Goal: Information Seeking & Learning: Learn about a topic

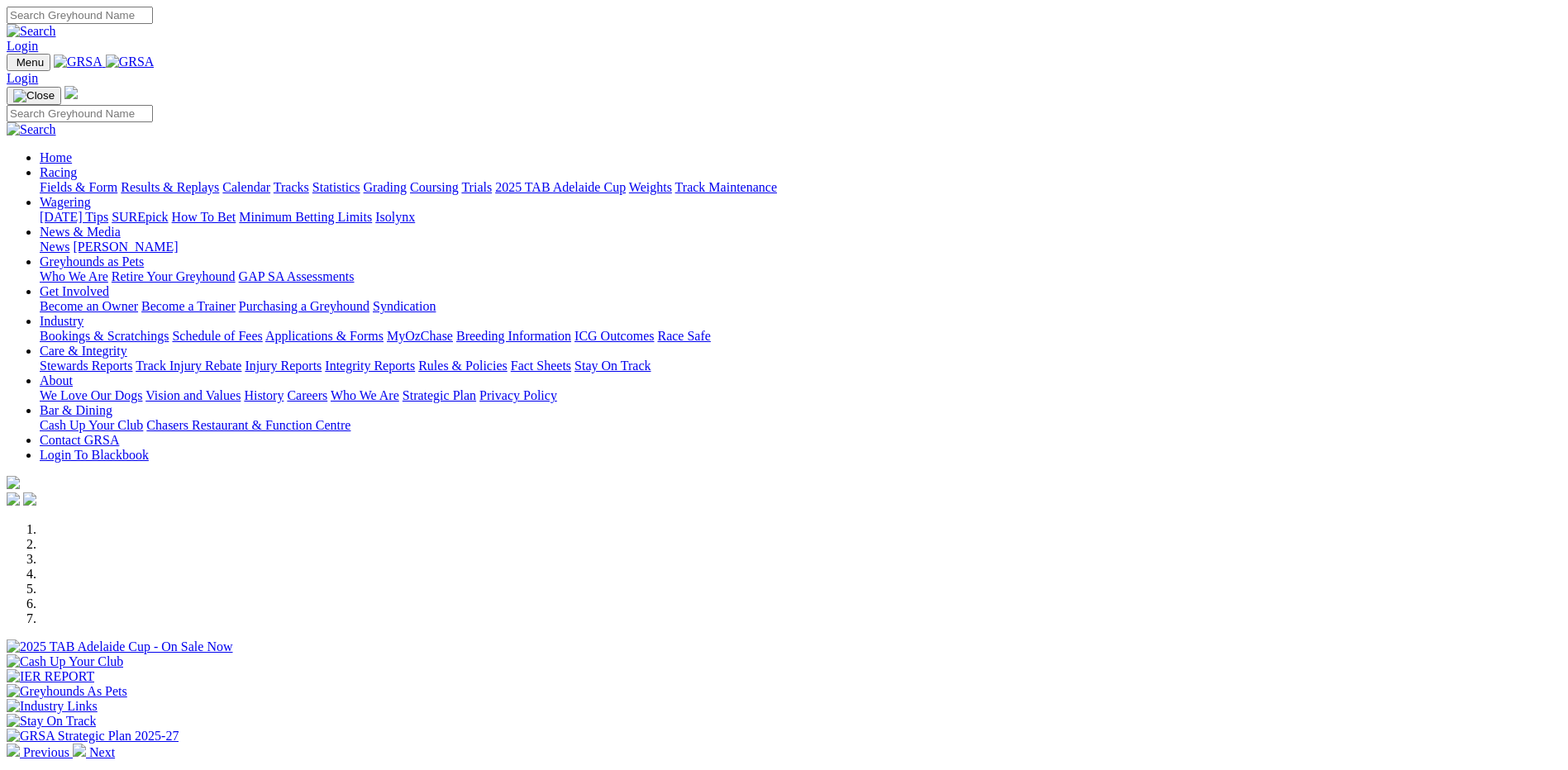
scroll to position [413, 0]
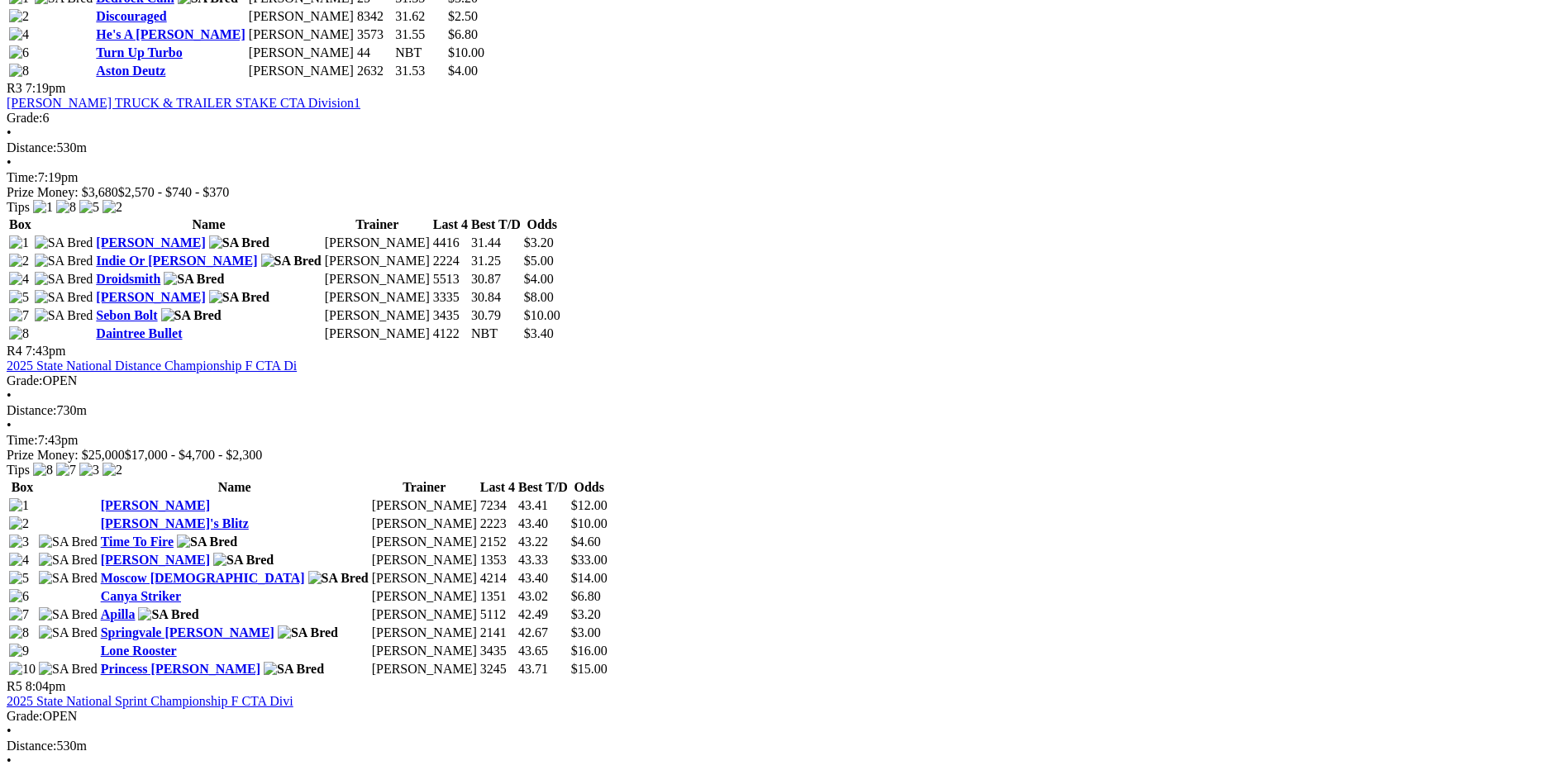
scroll to position [1240, 0]
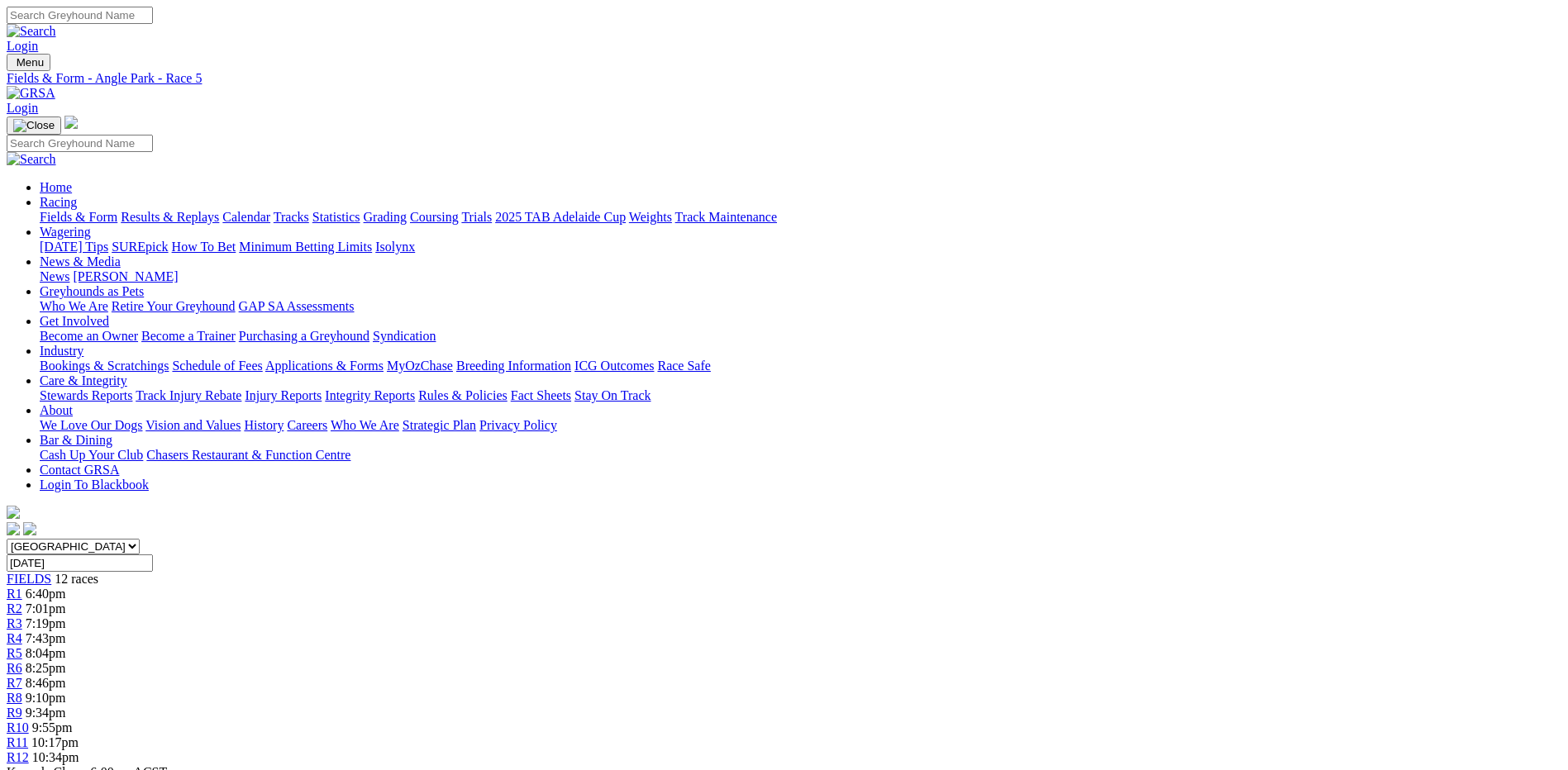
click at [117, 210] on link "Fields & Form" at bounding box center [79, 218] width 78 height 14
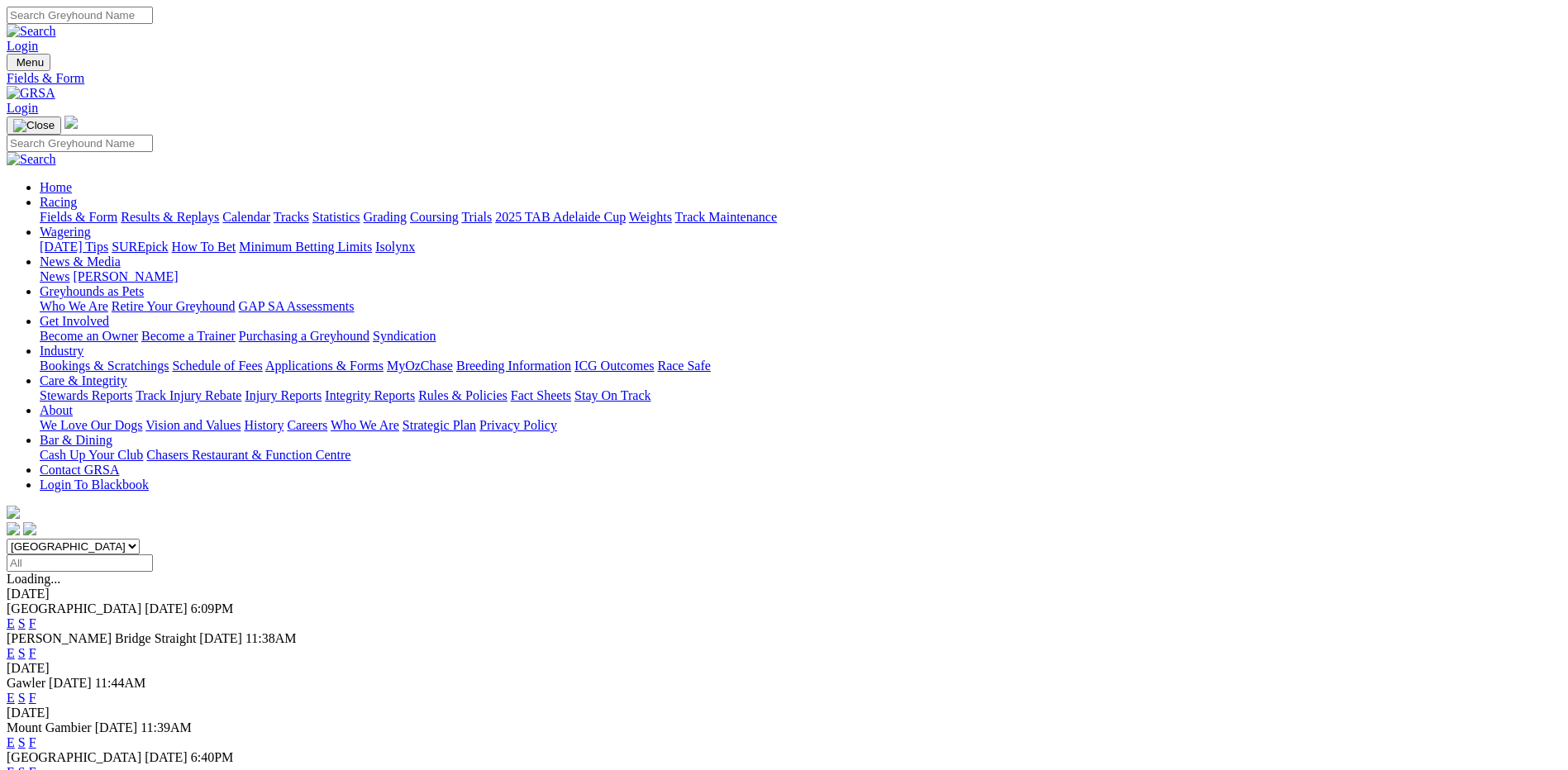
click at [36, 617] on link "F" at bounding box center [32, 624] width 7 height 14
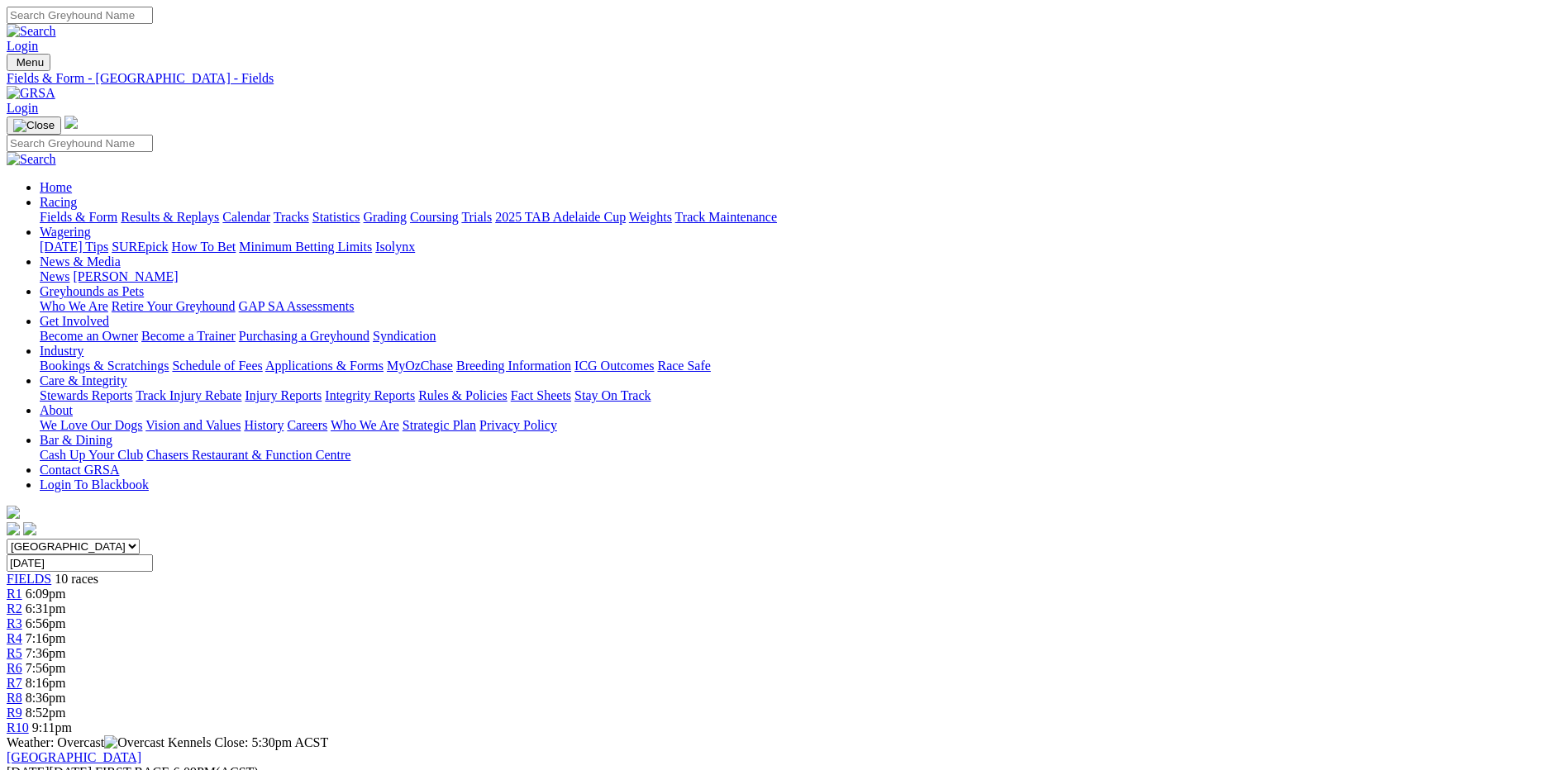
click at [117, 210] on link "Fields & Form" at bounding box center [79, 218] width 78 height 14
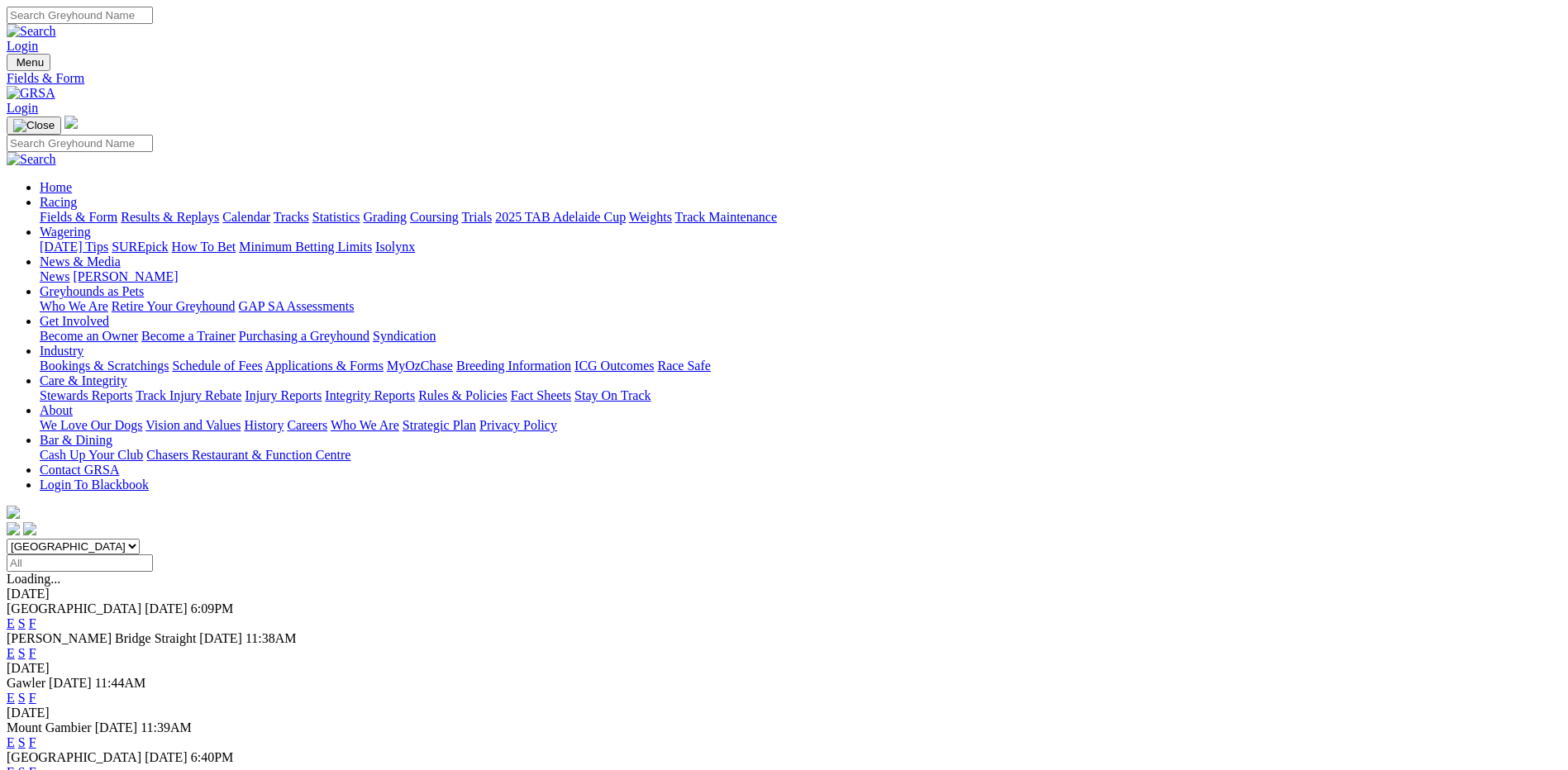
click at [36, 646] on link "F" at bounding box center [32, 654] width 7 height 14
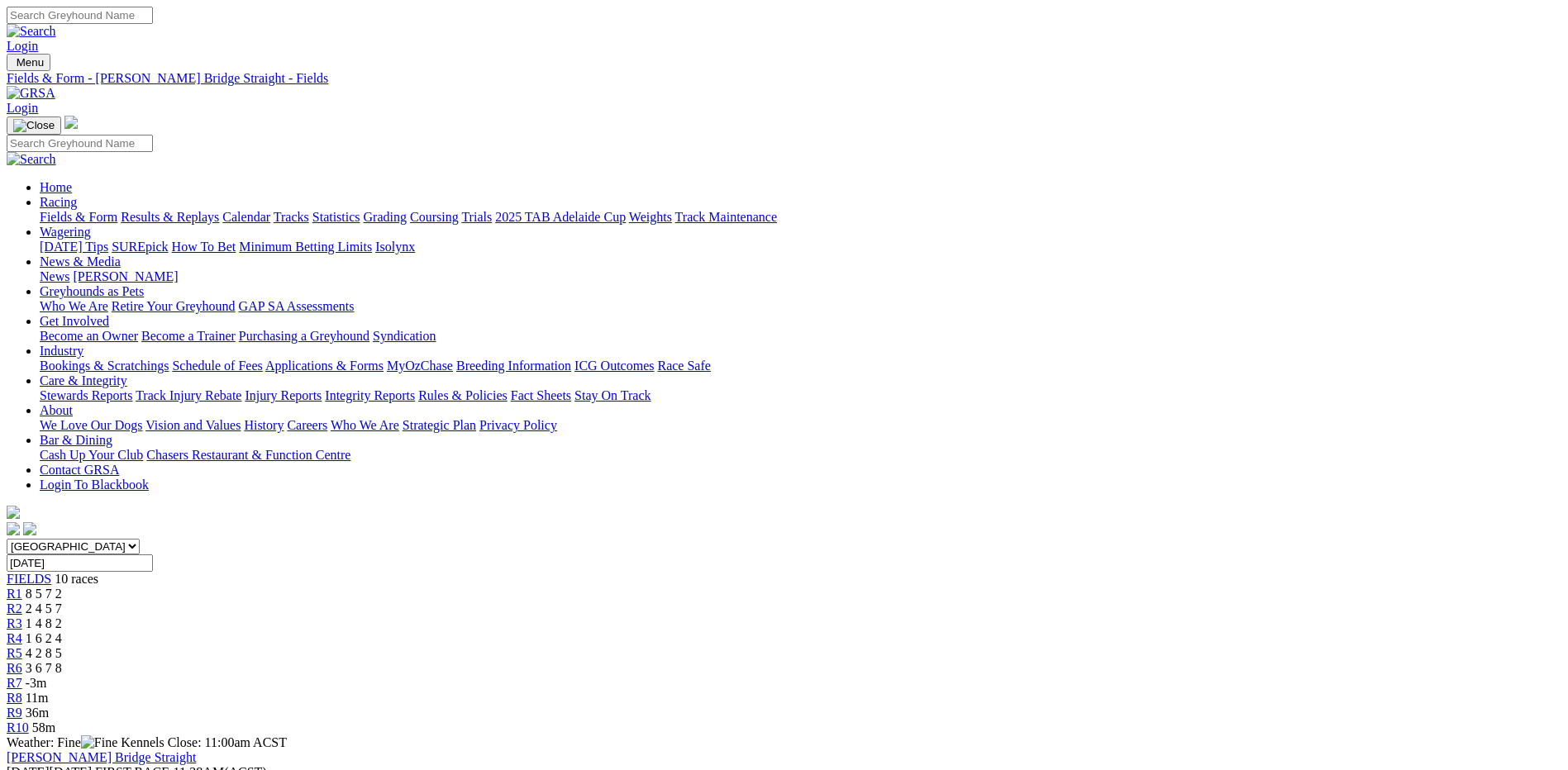
click at [925, 662] on div "R6 3 6 7 8" at bounding box center [784, 669] width 1555 height 14
click at [117, 210] on link "Fields & Form" at bounding box center [79, 218] width 78 height 14
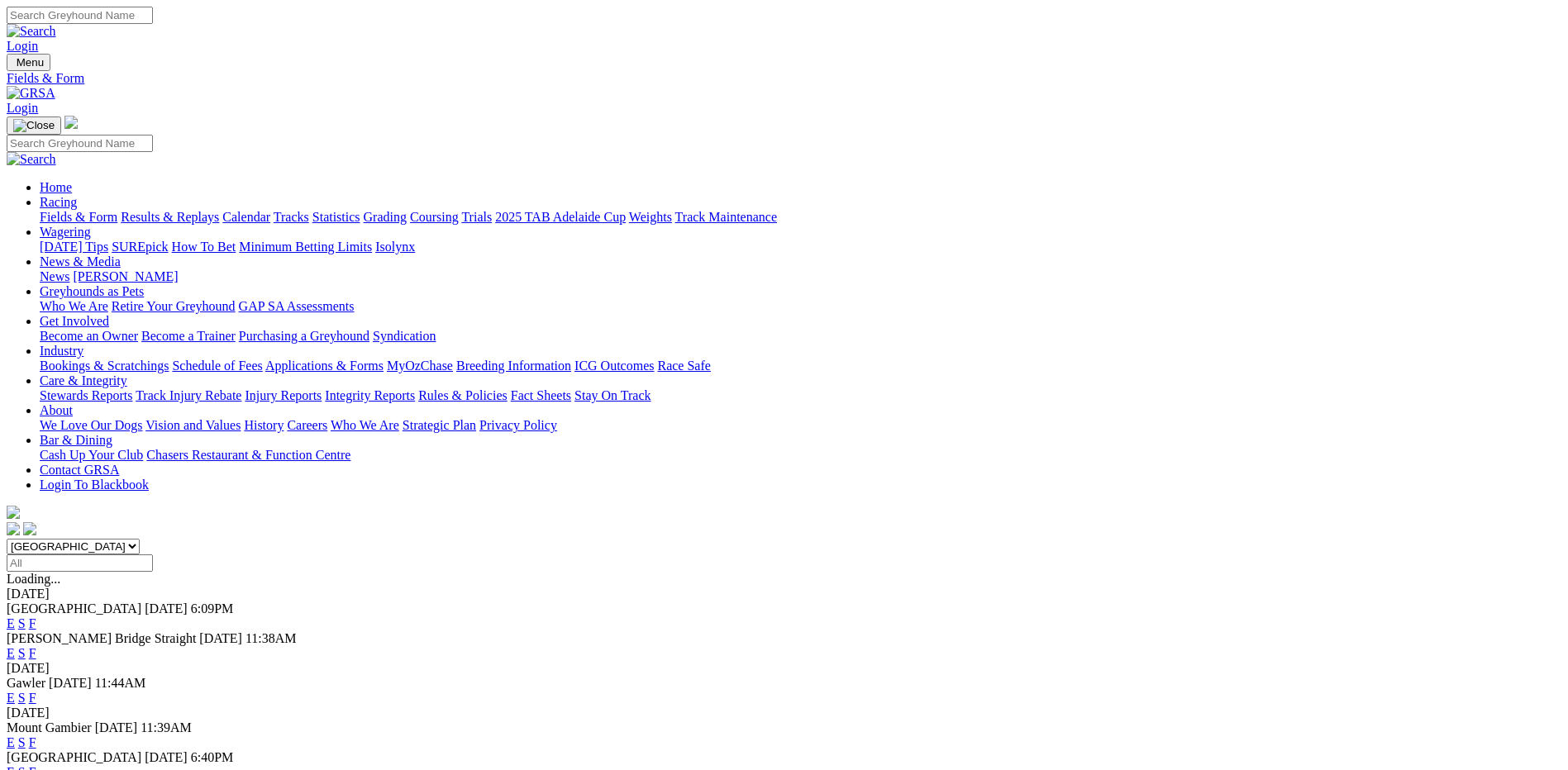
click at [36, 646] on link "F" at bounding box center [32, 654] width 7 height 14
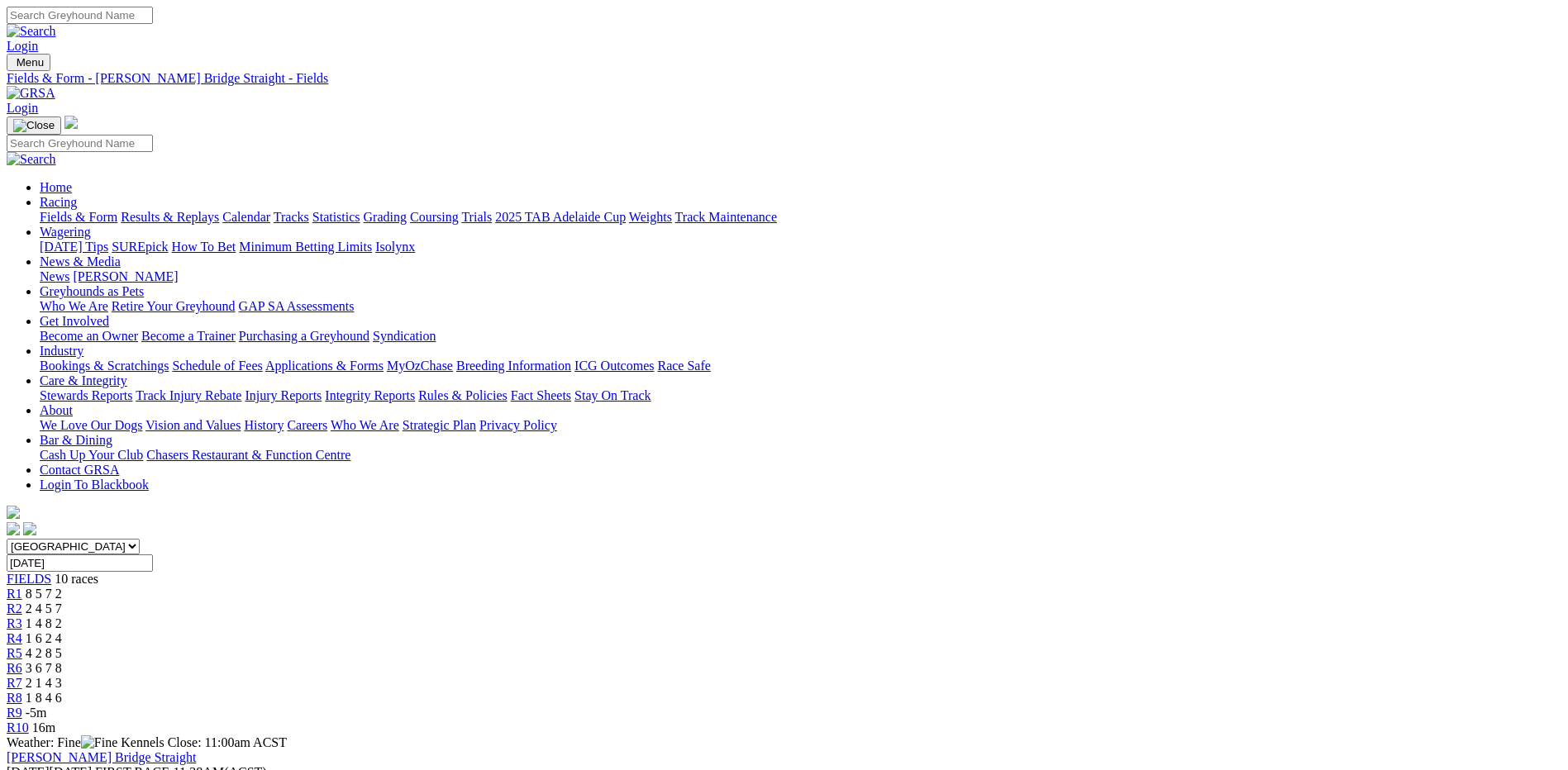
click at [1098, 691] on div "R8 1 8 4 6" at bounding box center [784, 699] width 1555 height 14
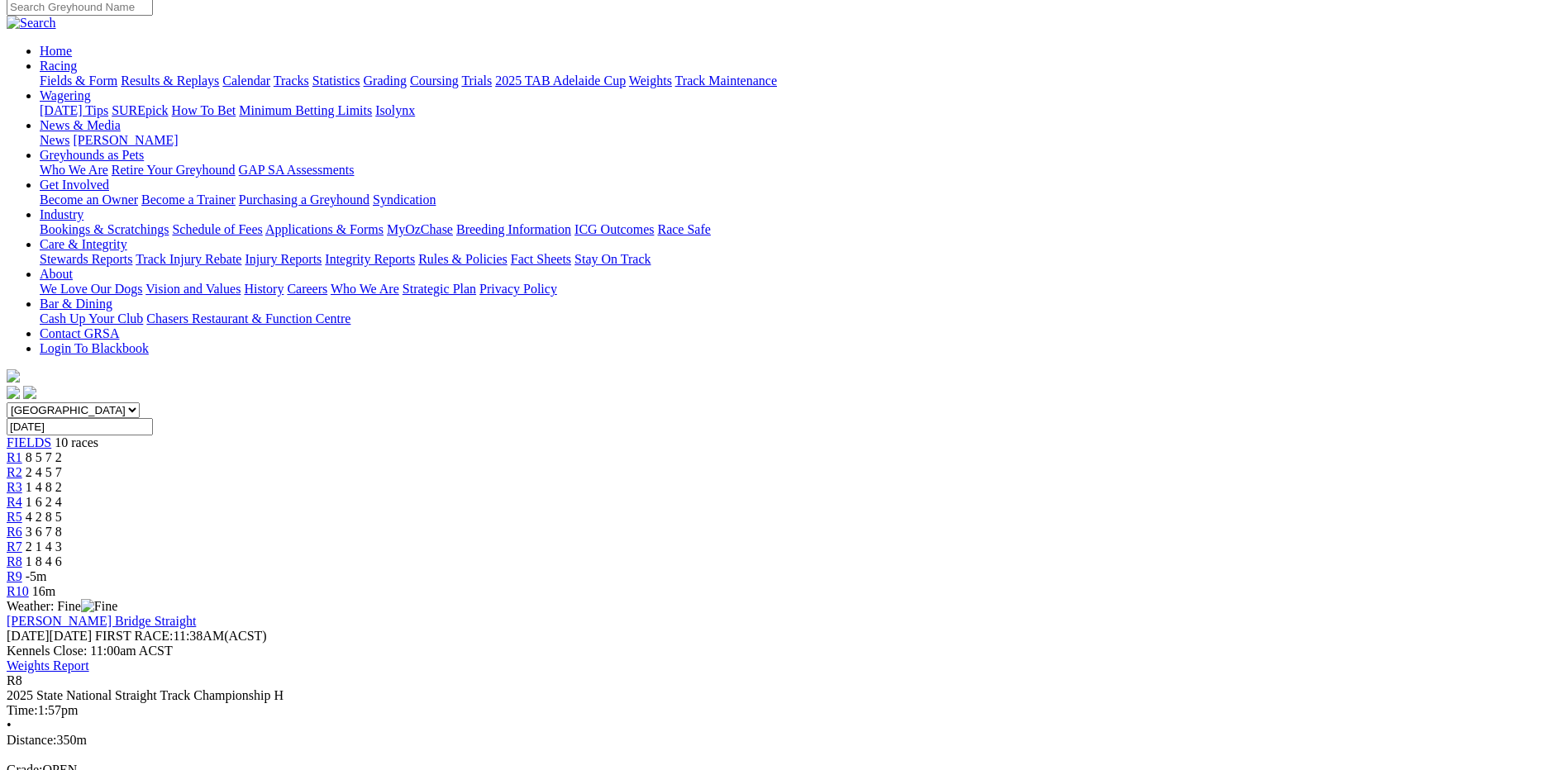
scroll to position [165, 0]
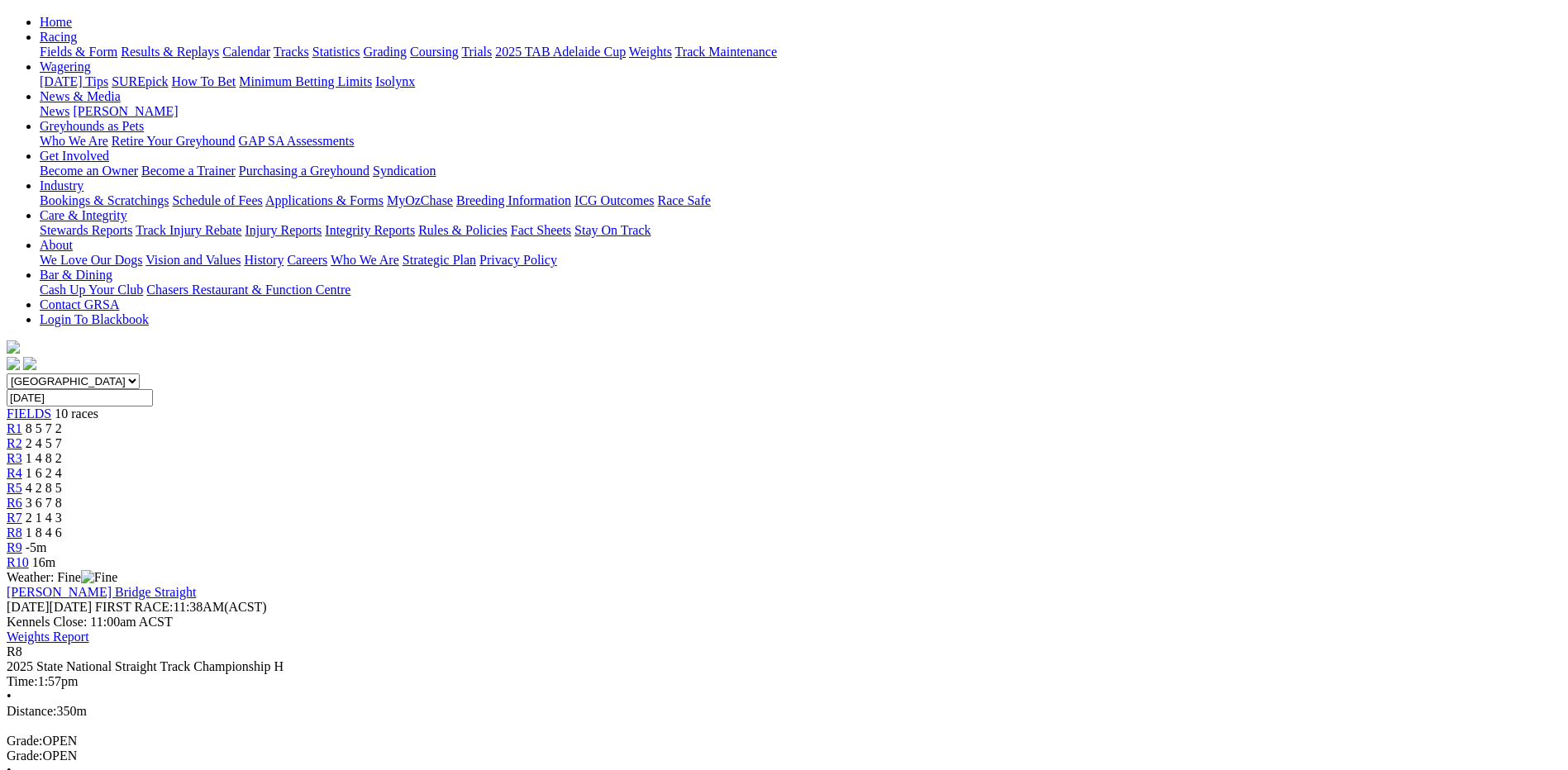
click at [62, 511] on span "2 1 4 3" at bounding box center [43, 518] width 36 height 14
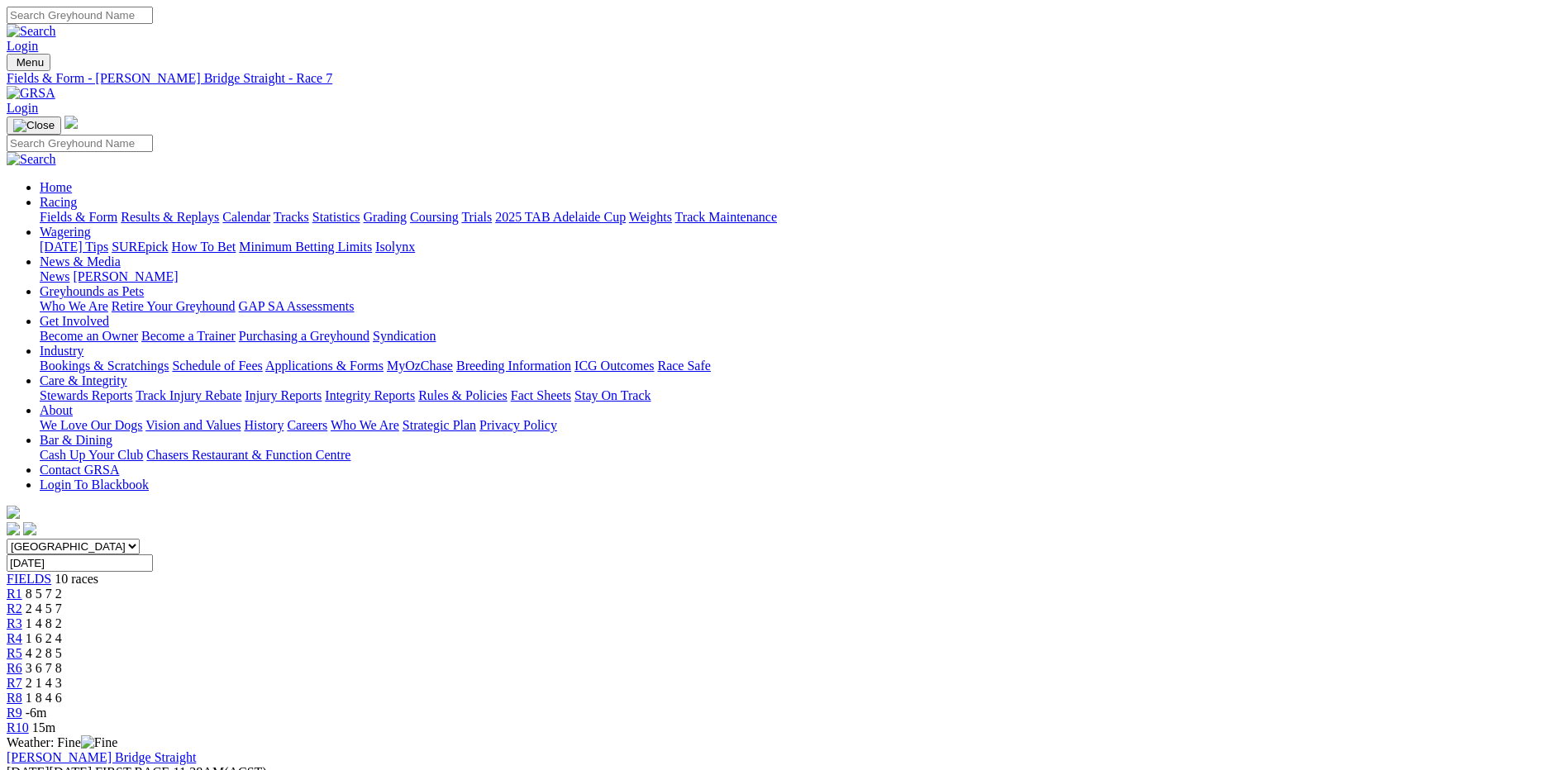
click at [62, 662] on span "3 6 7 8" at bounding box center [43, 669] width 36 height 14
click at [62, 632] on span "1 6 2 4" at bounding box center [43, 639] width 36 height 14
click at [62, 617] on span "1 4 8 2" at bounding box center [43, 624] width 36 height 14
click at [528, 602] on div "R2 2 4 5 7" at bounding box center [784, 609] width 1555 height 14
click at [62, 587] on span "8 5 7 2" at bounding box center [43, 594] width 36 height 14
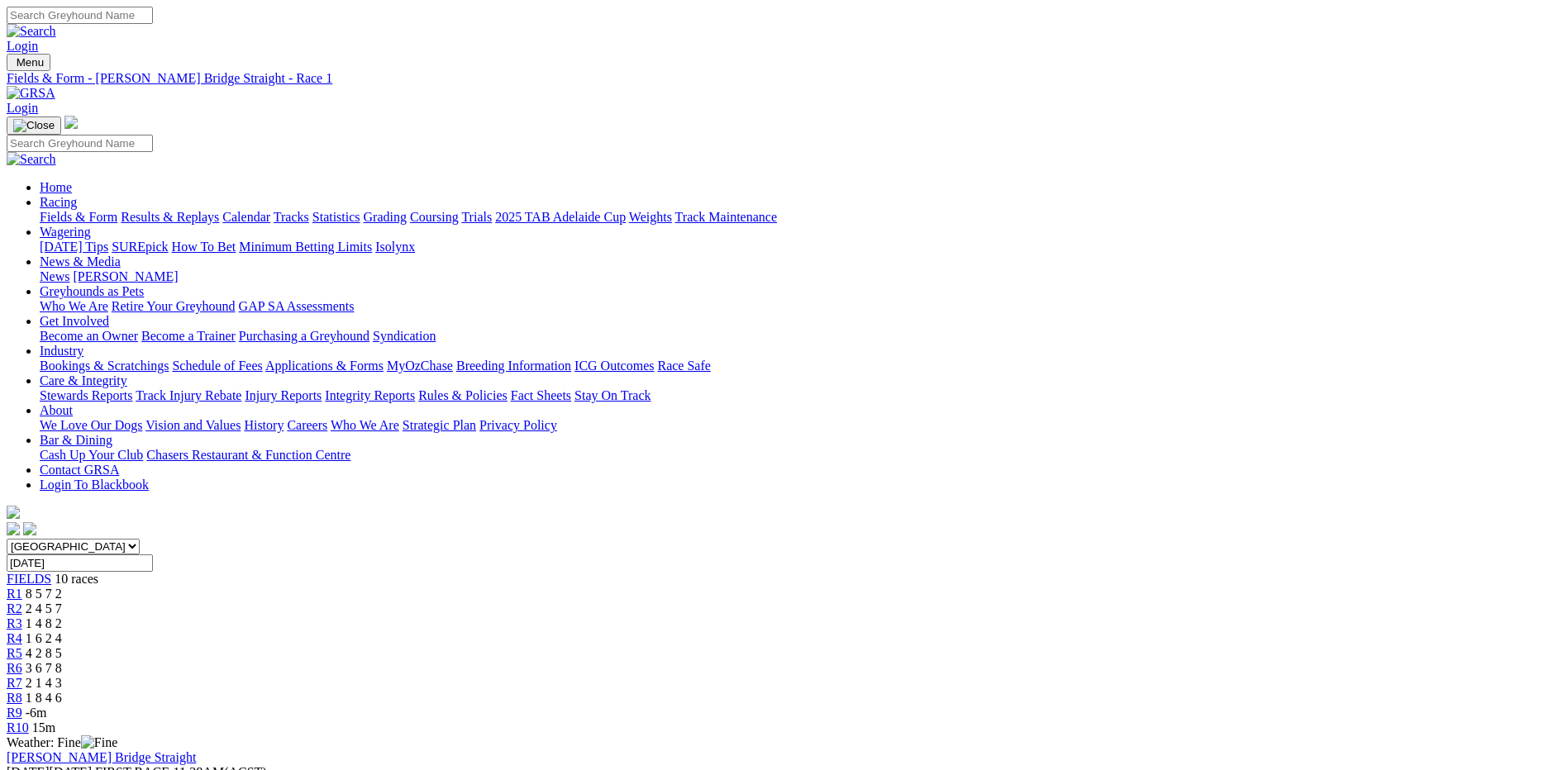
click at [117, 210] on link "Fields & Form" at bounding box center [79, 218] width 78 height 14
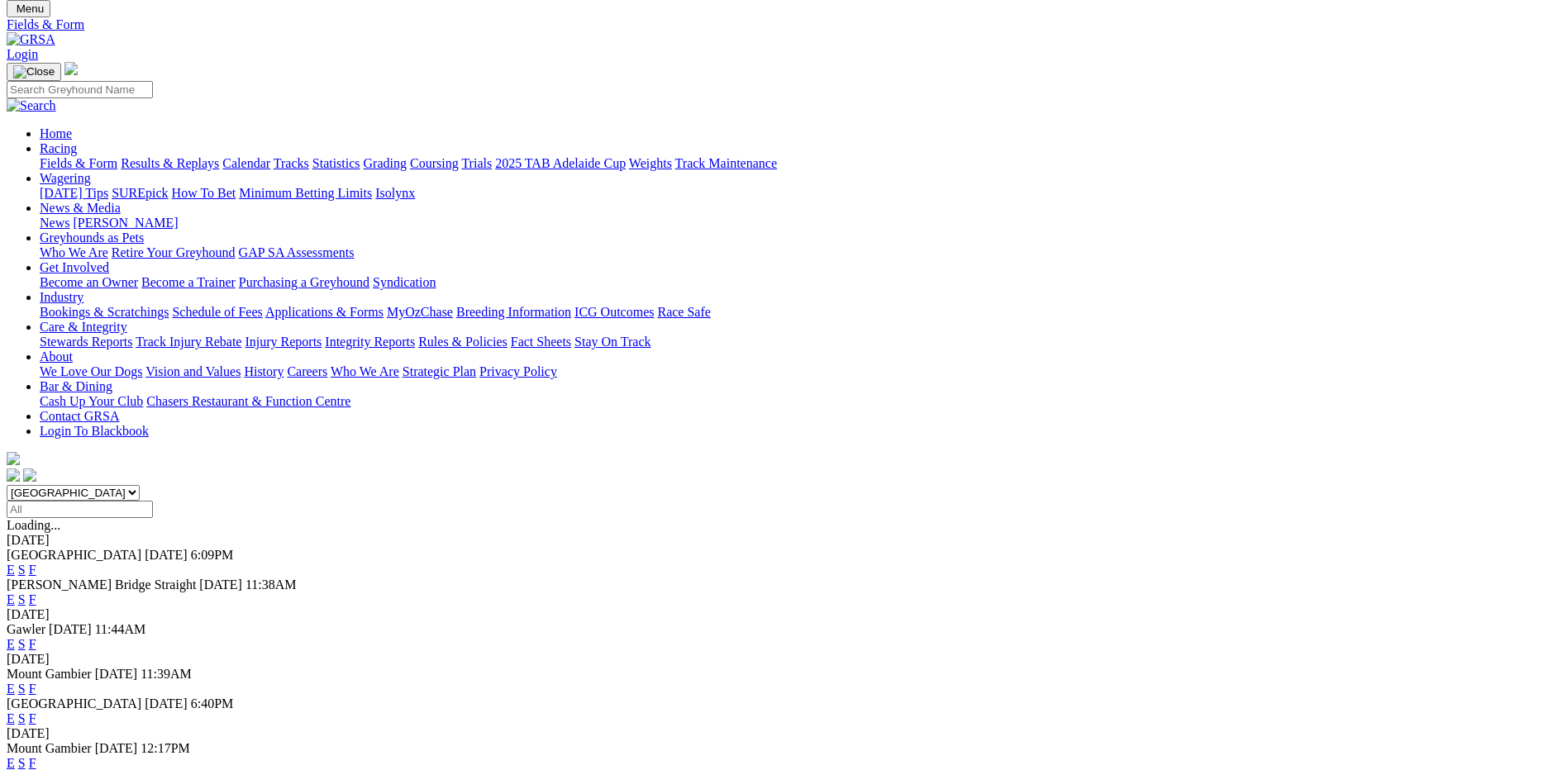
scroll to position [83, 0]
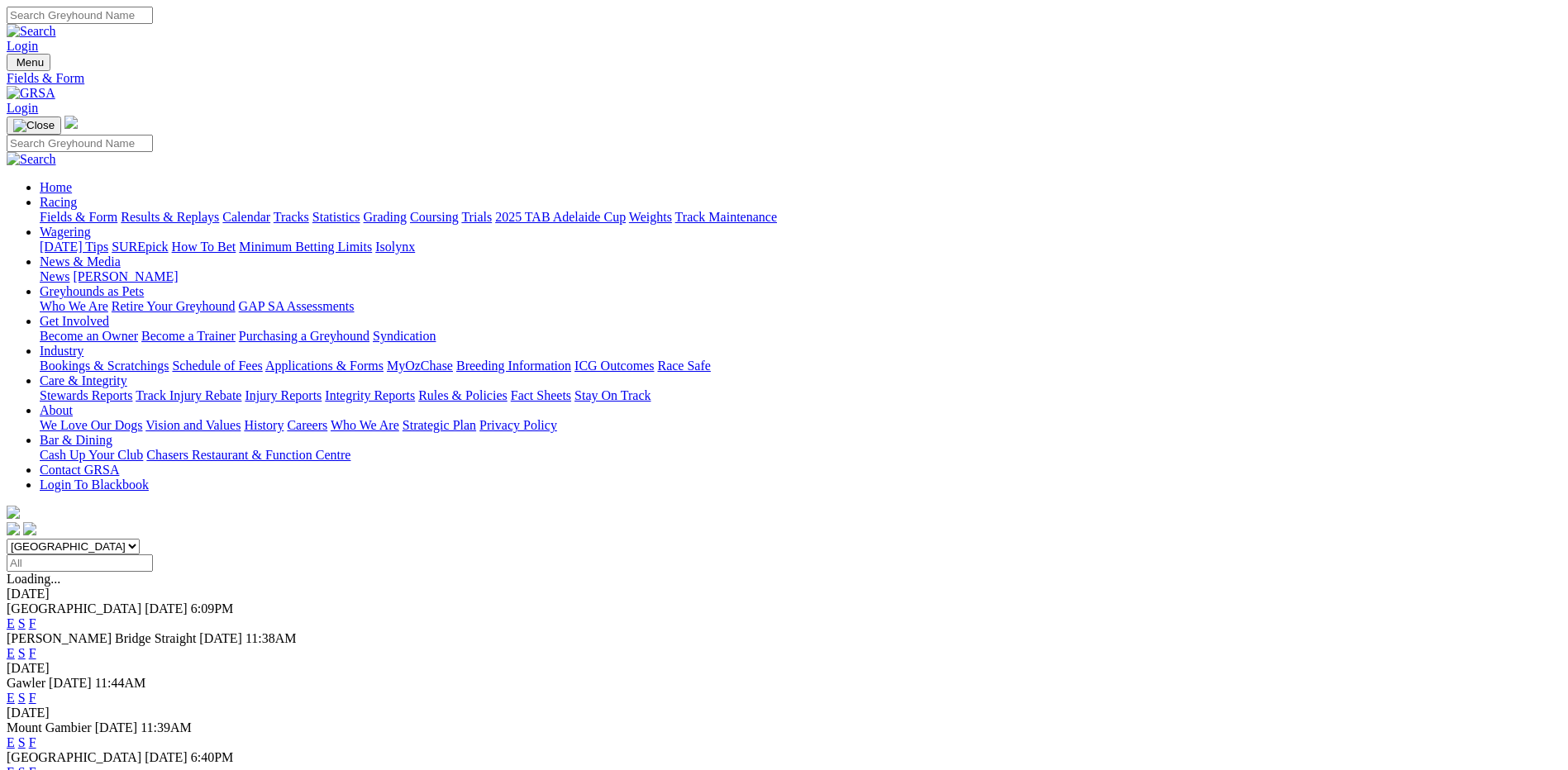
scroll to position [40, 0]
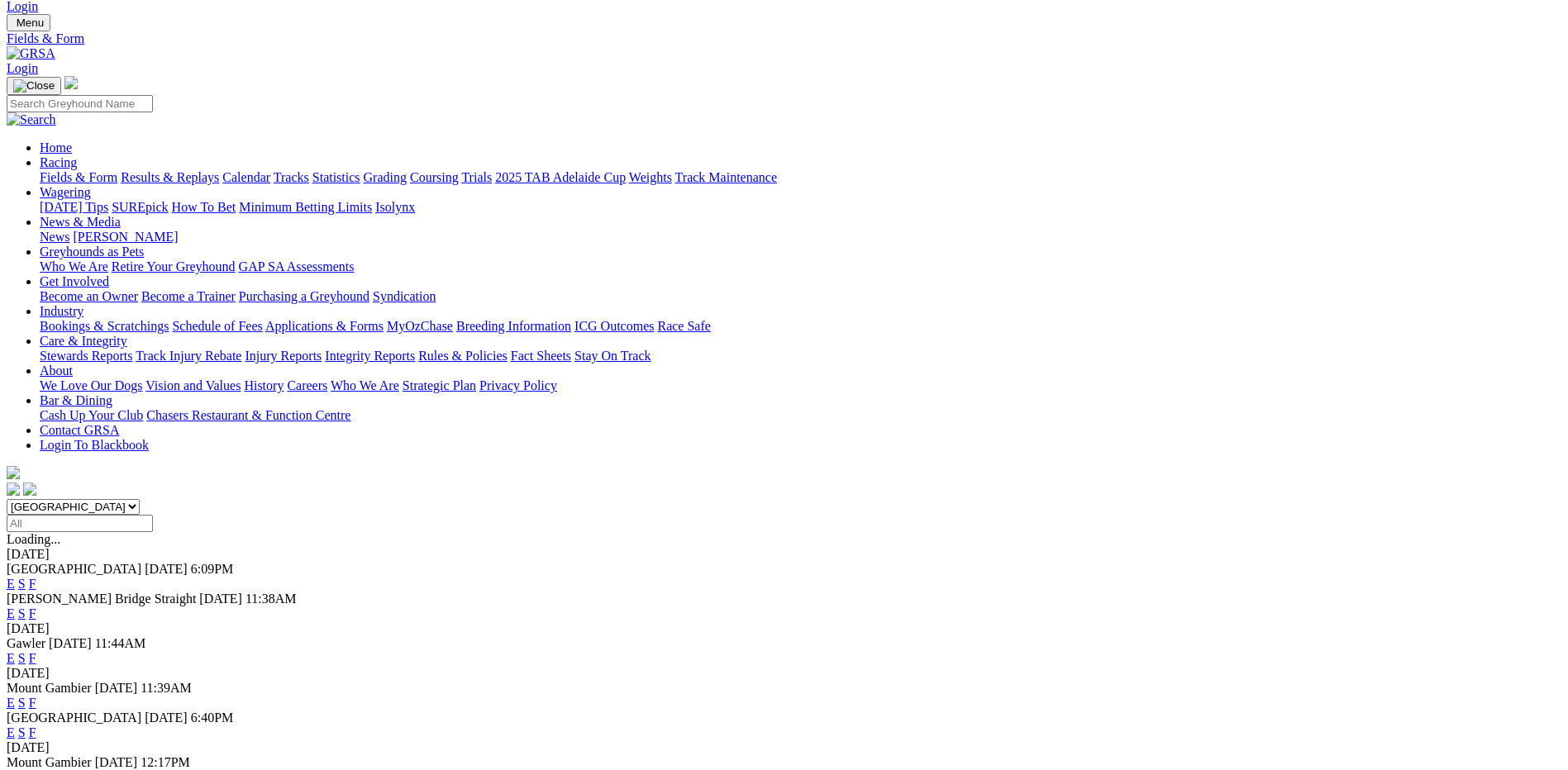
click at [36, 726] on link "F" at bounding box center [32, 733] width 7 height 14
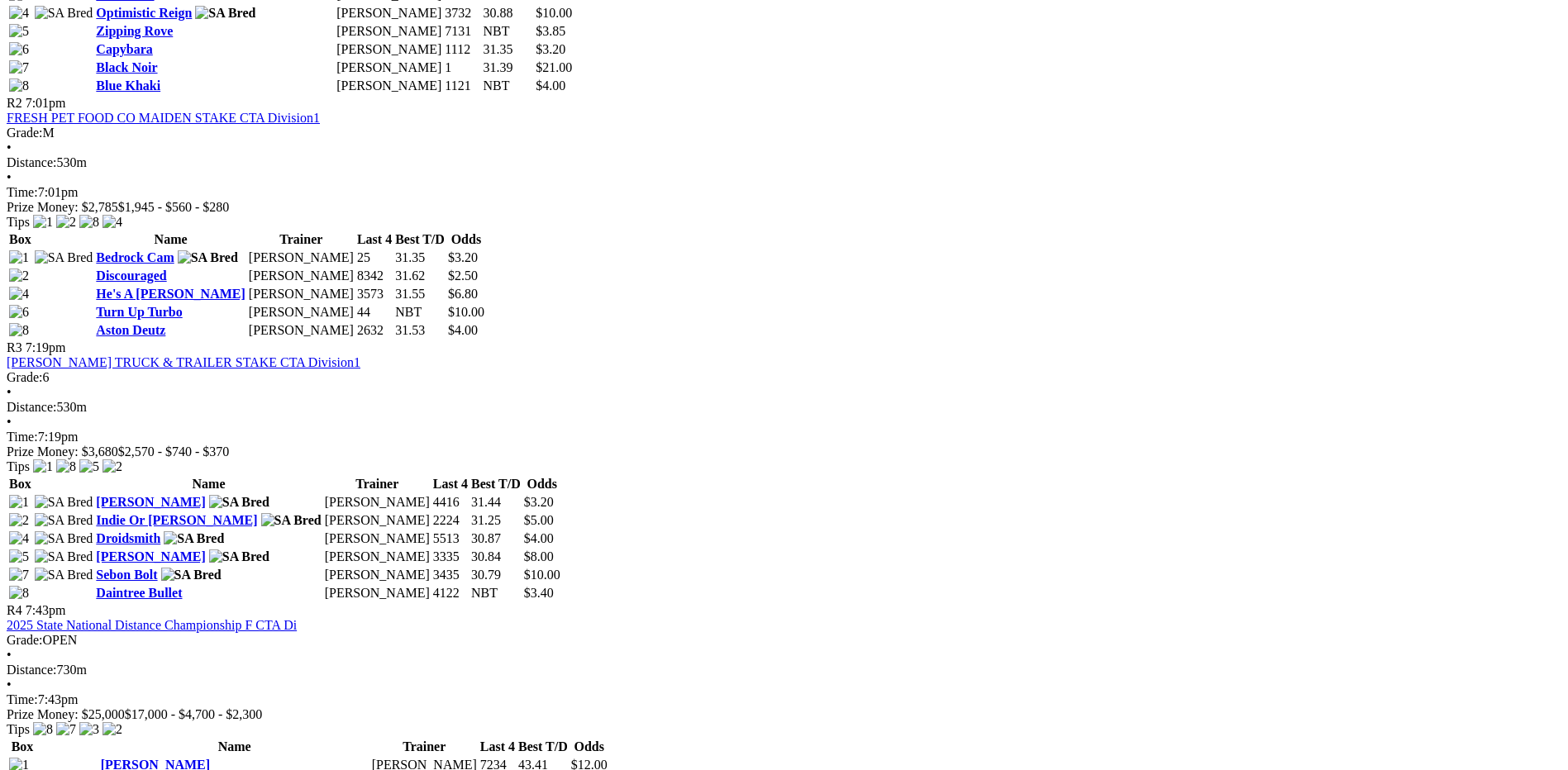
scroll to position [1074, 0]
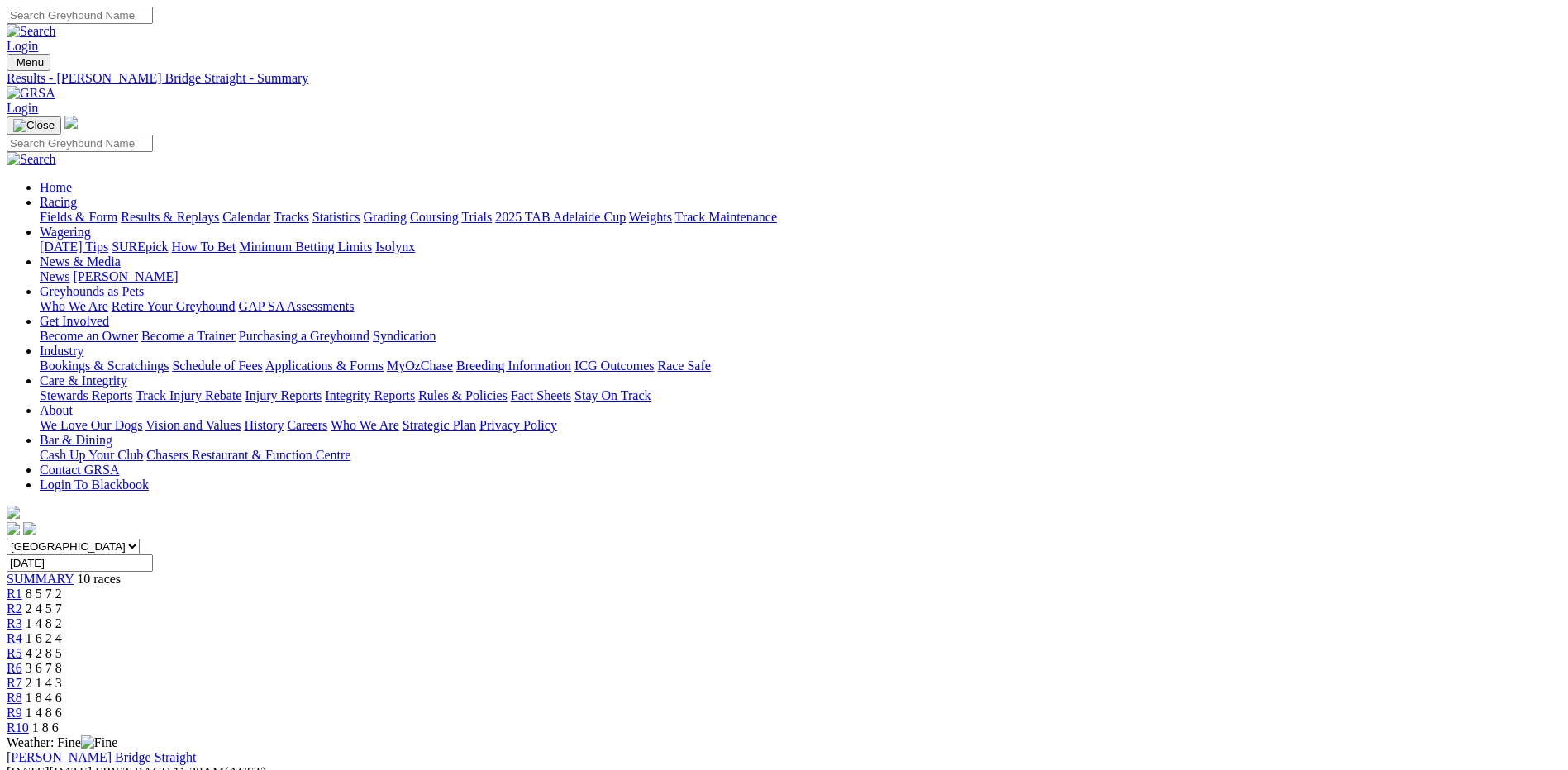
click at [29, 721] on span "R10" at bounding box center [17, 728] width 23 height 14
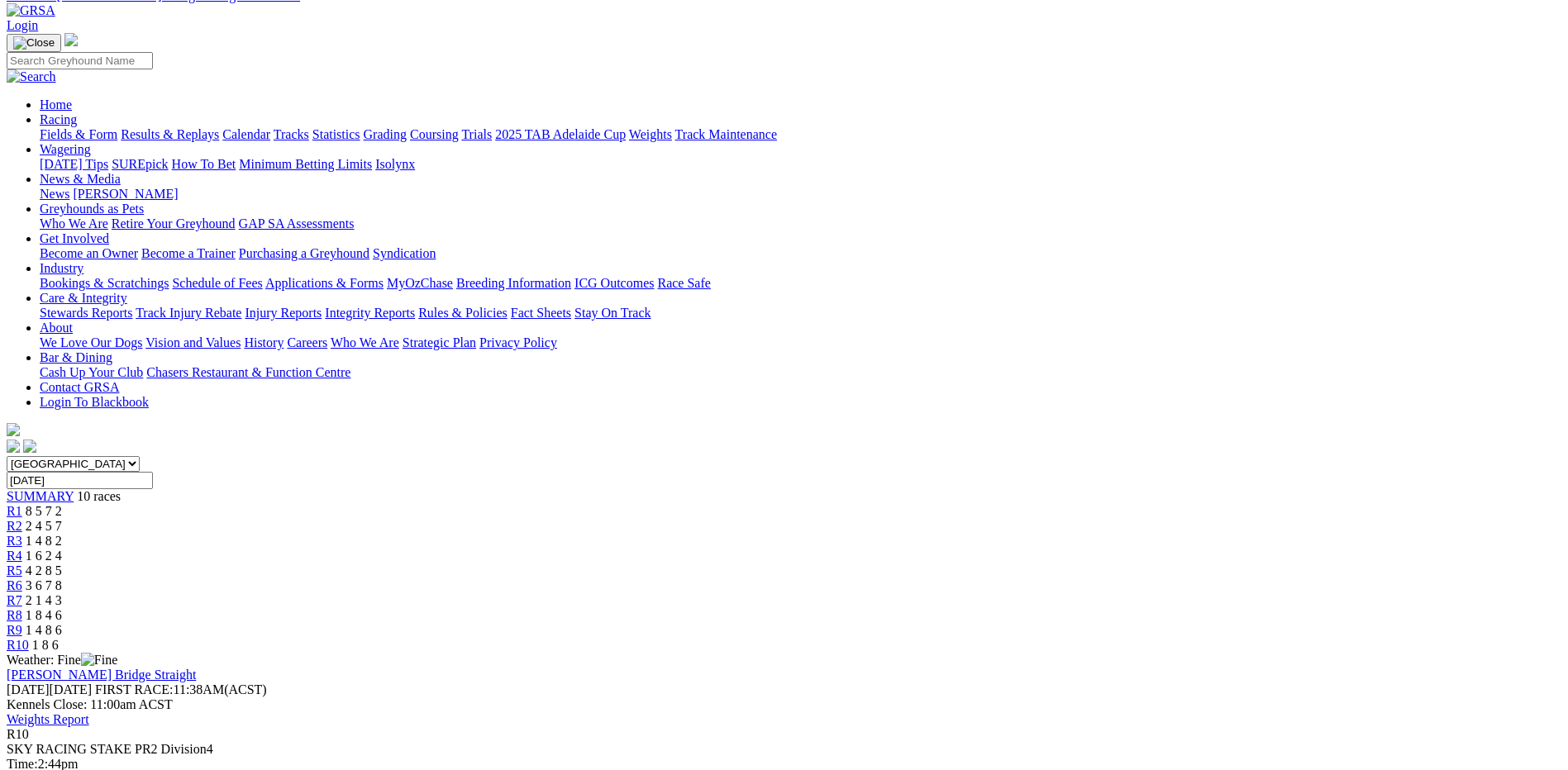
click at [117, 127] on link "Fields & Form" at bounding box center [79, 135] width 78 height 14
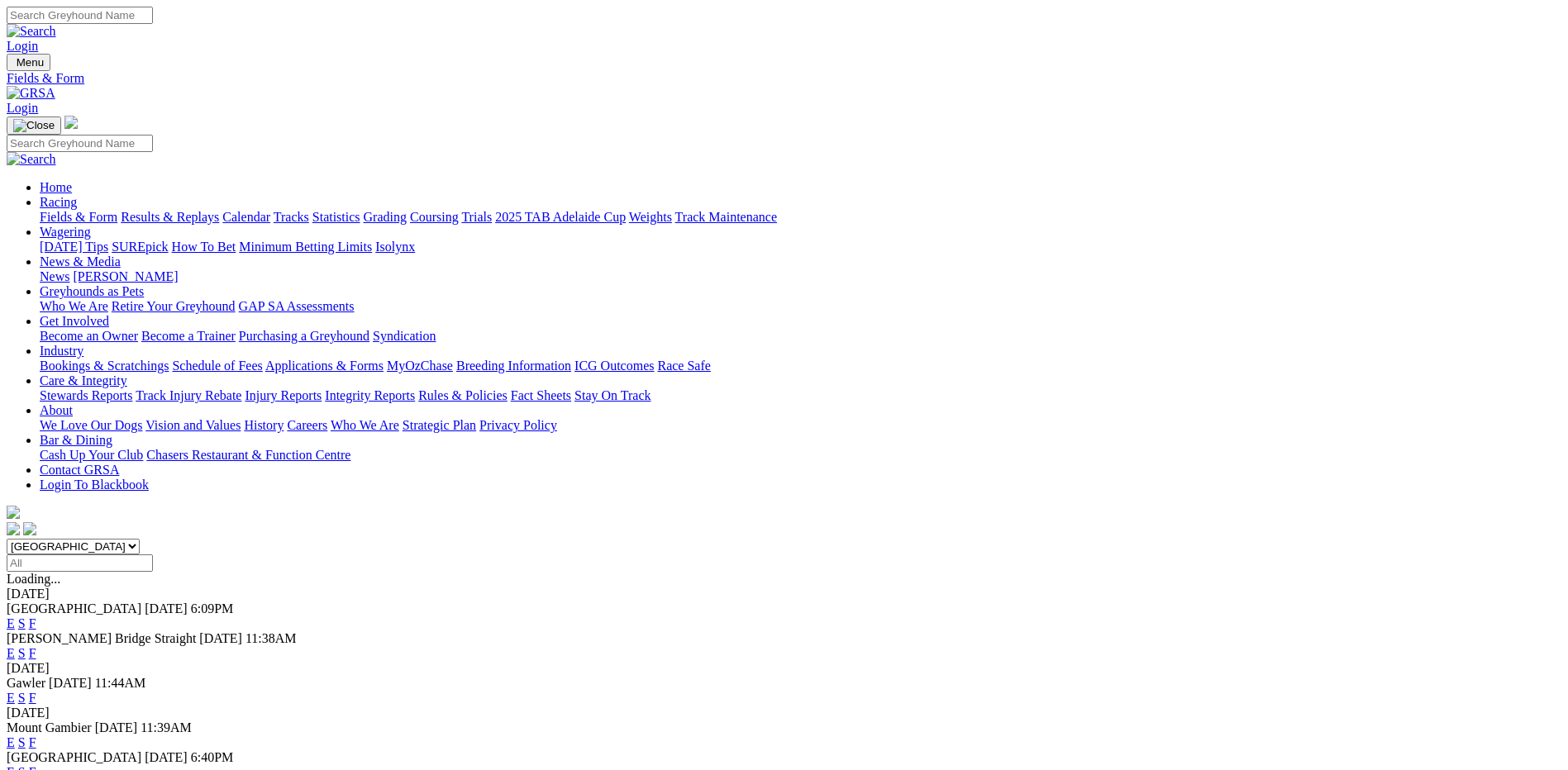
click at [117, 210] on link "Fields & Form" at bounding box center [79, 218] width 78 height 14
click at [36, 765] on link "F" at bounding box center [32, 773] width 7 height 14
